Goal: Check status: Check status

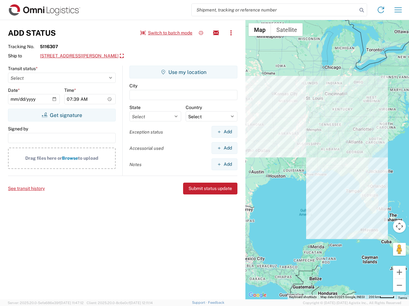
click at [274, 10] on input "search" at bounding box center [274, 10] width 165 height 12
click at [361, 10] on icon at bounding box center [361, 10] width 9 height 9
click at [381, 10] on icon at bounding box center [380, 10] width 10 height 10
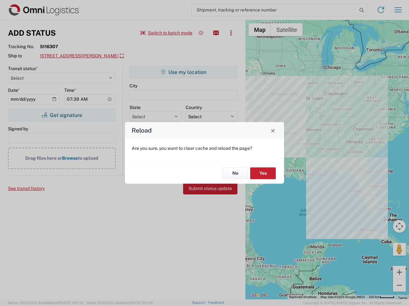
click at [398, 10] on div "Reload Are you sure, you want to clear cache and reload the page? No Yes" at bounding box center [204, 153] width 409 height 306
click at [166, 33] on div "Reload Are you sure, you want to clear cache and reload the page? No Yes" at bounding box center [204, 153] width 409 height 306
click at [201, 33] on div "Reload Are you sure, you want to clear cache and reload the page? No Yes" at bounding box center [204, 153] width 409 height 306
click at [216, 33] on div "Reload Are you sure, you want to clear cache and reload the page? No Yes" at bounding box center [204, 153] width 409 height 306
click at [231, 33] on div "Reload Are you sure, you want to clear cache and reload the page? No Yes" at bounding box center [204, 153] width 409 height 306
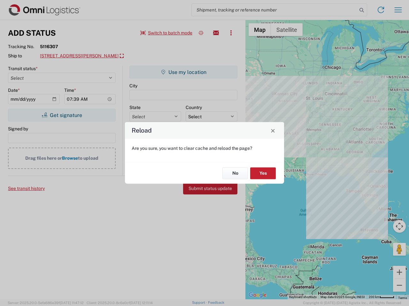
click at [89, 56] on div "Reload Are you sure, you want to clear cache and reload the page? No Yes" at bounding box center [204, 153] width 409 height 306
click at [62, 115] on div "Reload Are you sure, you want to clear cache and reload the page? No Yes" at bounding box center [204, 153] width 409 height 306
